Goal: Task Accomplishment & Management: Manage account settings

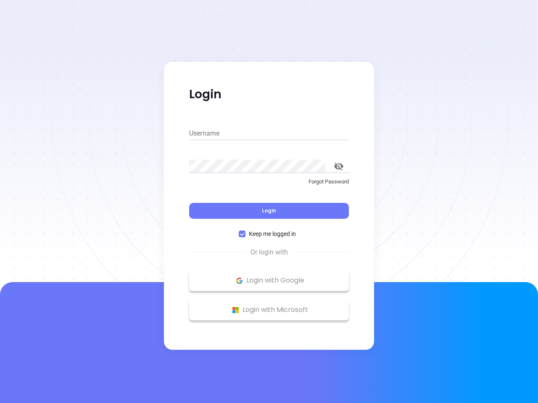
click at [269, 202] on div "Login" at bounding box center [269, 206] width 160 height 26
click at [269, 134] on input "Username" at bounding box center [269, 133] width 160 height 13
click at [339, 166] on icon "toggle password visibility" at bounding box center [338, 167] width 9 height 8
click at [269, 211] on span "Login" at bounding box center [269, 210] width 14 height 7
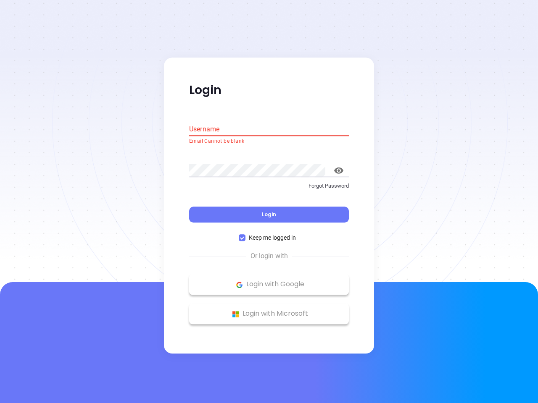
click at [269, 234] on span "Keep me logged in" at bounding box center [272, 238] width 54 height 9
click at [245, 235] on input "Keep me logged in" at bounding box center [242, 238] width 7 height 7
checkbox input "false"
click at [269, 281] on p "Login with Google" at bounding box center [268, 285] width 151 height 13
click at [269, 310] on p "Login with Microsoft" at bounding box center [268, 314] width 151 height 13
